Goal: Transaction & Acquisition: Register for event/course

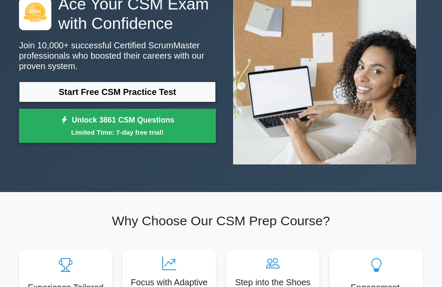
scroll to position [78, 0]
click at [50, 133] on link "Unlock 3861 CSM Questions Limited Time: 7-day free trial!" at bounding box center [117, 126] width 197 height 35
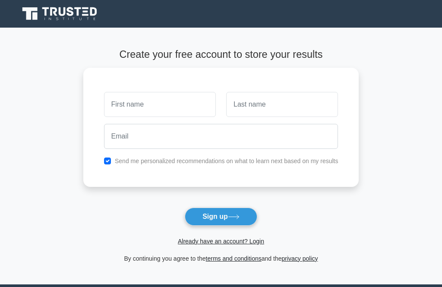
click at [163, 114] on input "text" at bounding box center [160, 104] width 112 height 25
type input "L"
type input "Olwethu"
click at [296, 107] on input "text" at bounding box center [282, 104] width 112 height 25
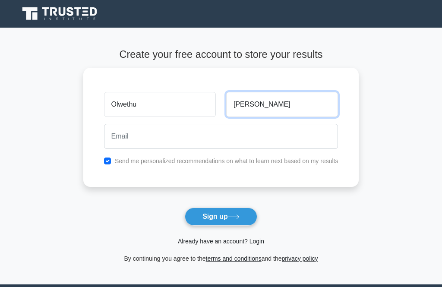
type input "[PERSON_NAME]"
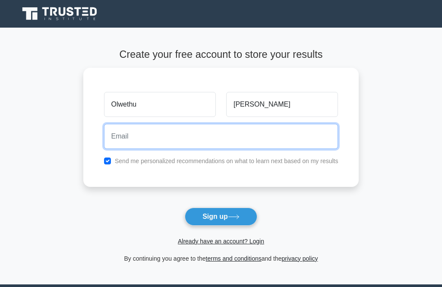
click at [104, 136] on input "email" at bounding box center [221, 136] width 235 height 25
type input "[EMAIL_ADDRESS][DOMAIN_NAME]"
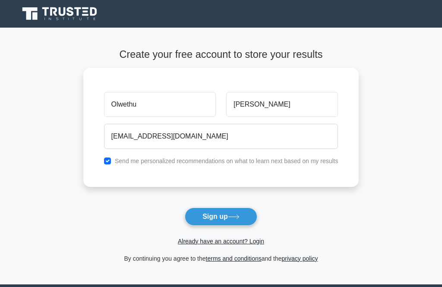
click at [245, 213] on button "Sign up" at bounding box center [221, 217] width 73 height 18
